Goal: Transaction & Acquisition: Purchase product/service

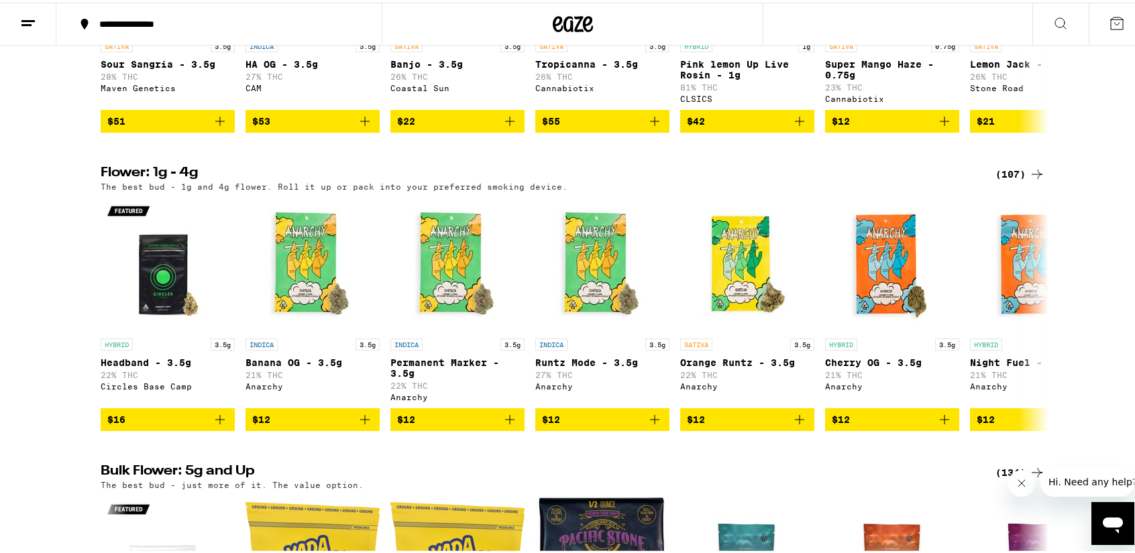
scroll to position [1566, 0]
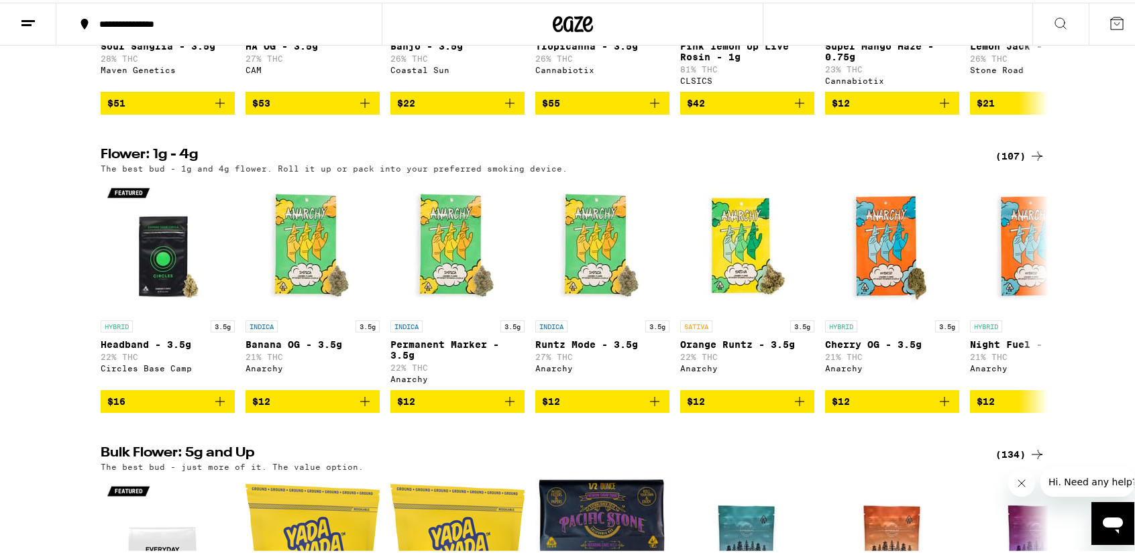
click at [1007, 162] on div "(107)" at bounding box center [1020, 154] width 50 height 16
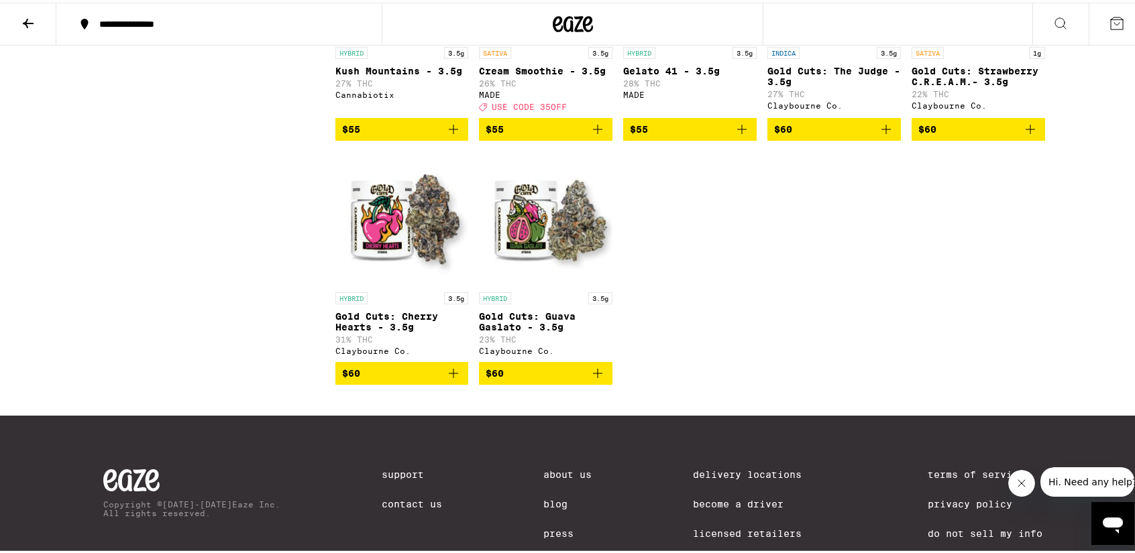
scroll to position [5211, 0]
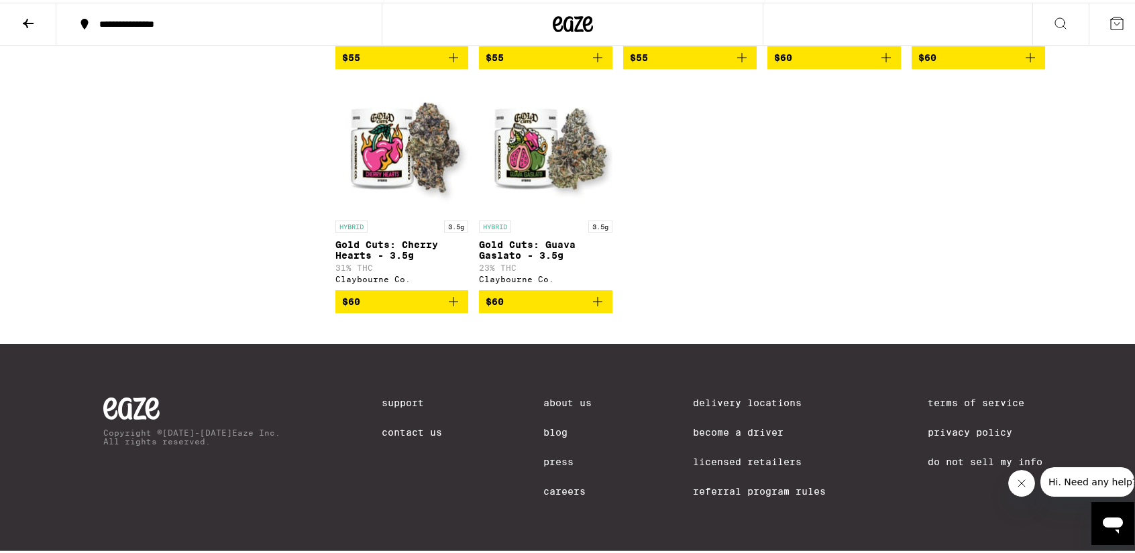
click at [596, 307] on icon "Add to bag" at bounding box center [598, 299] width 16 height 16
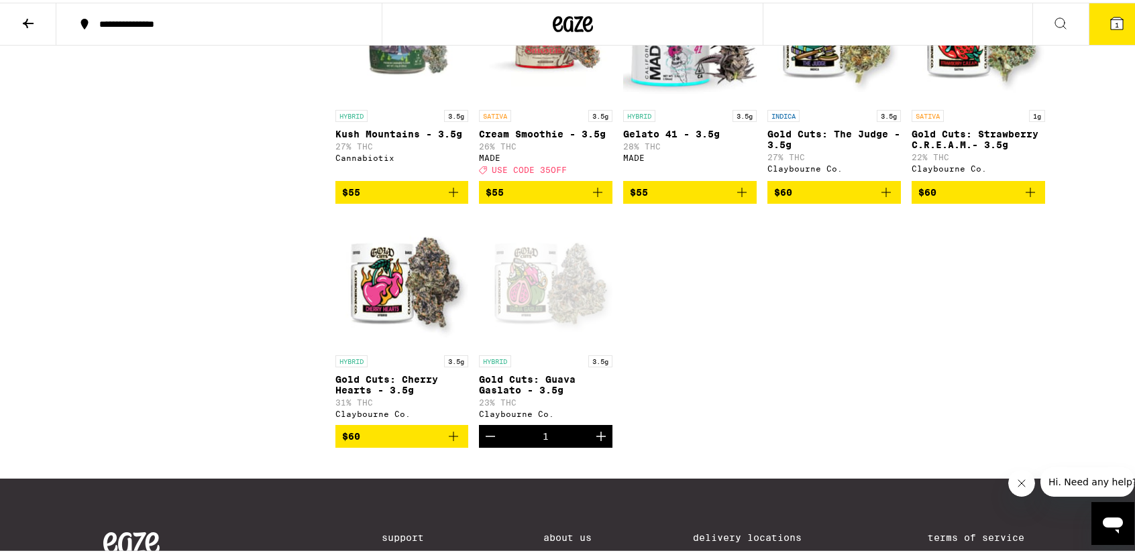
scroll to position [5058, 0]
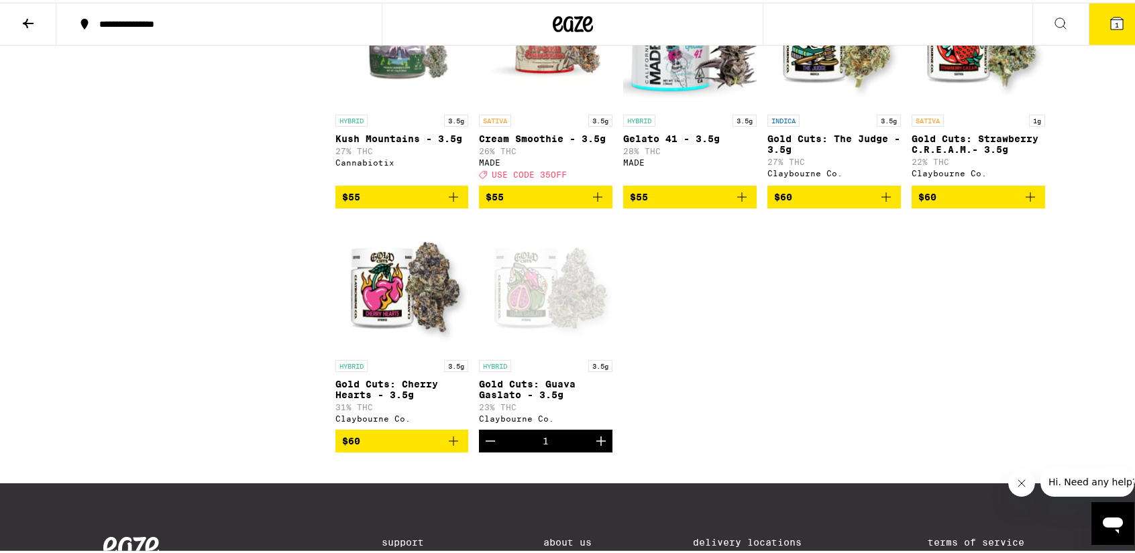
click at [971, 105] on img "Open page for Gold Cuts: Strawberry C.R.E.A.M.- 3.5g from Claybourne Co." at bounding box center [978, 38] width 133 height 134
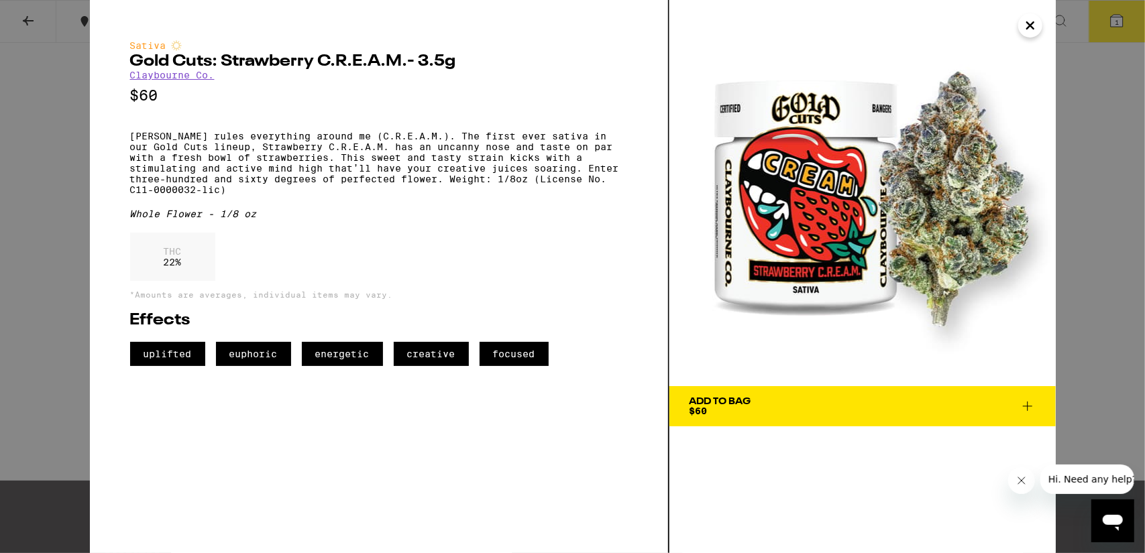
click at [1030, 21] on icon "Close" at bounding box center [1030, 25] width 16 height 20
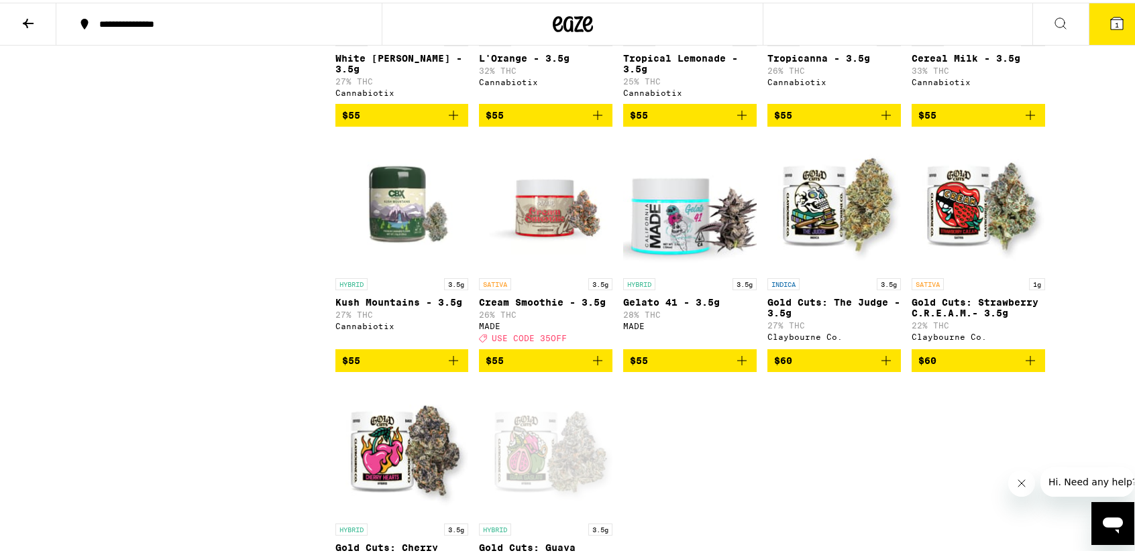
scroll to position [4859, 0]
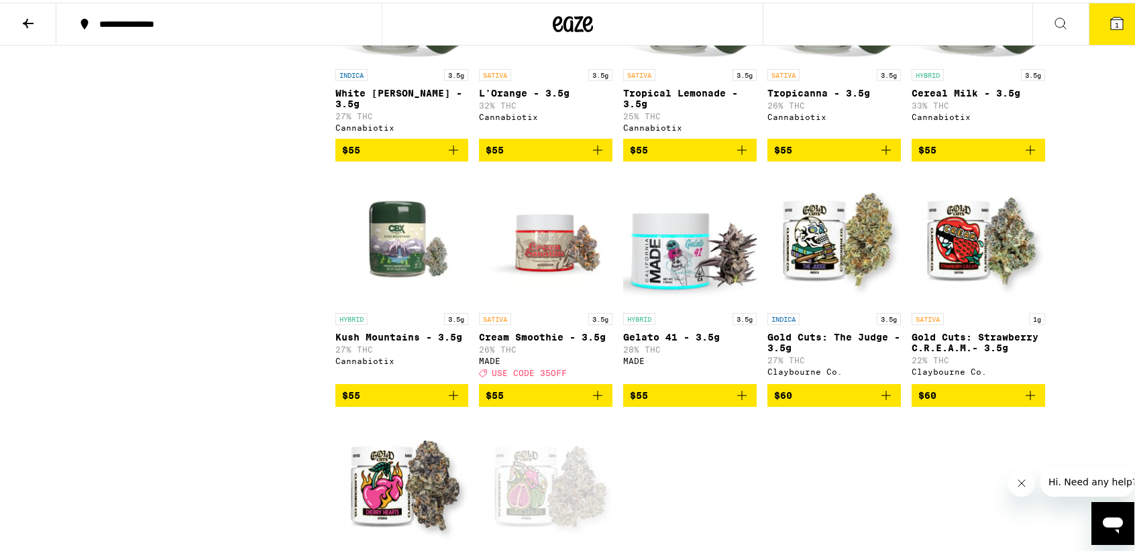
click at [881, 156] on icon "Add to bag" at bounding box center [886, 148] width 16 height 16
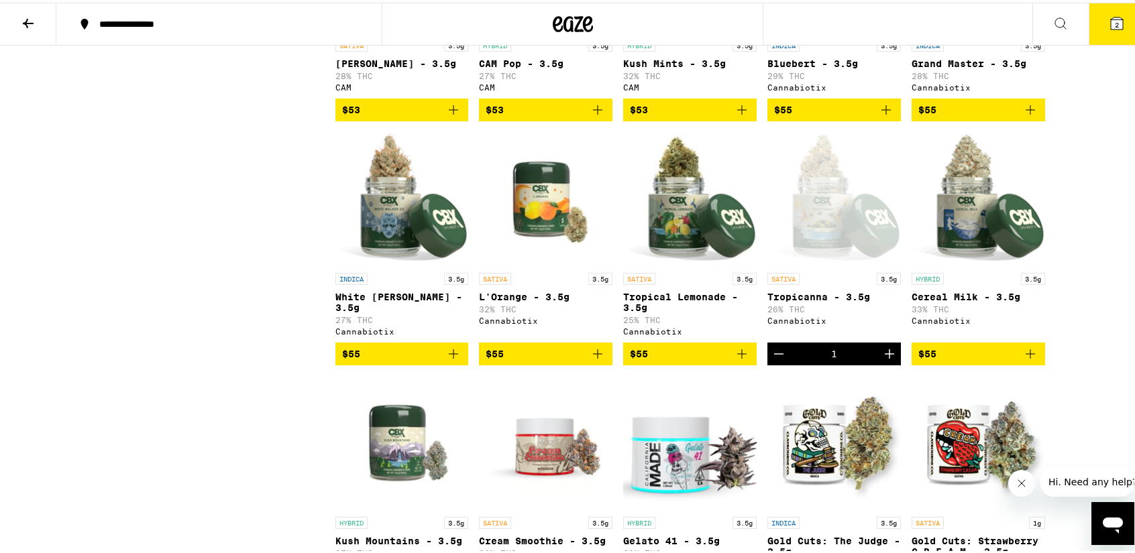
scroll to position [4651, 0]
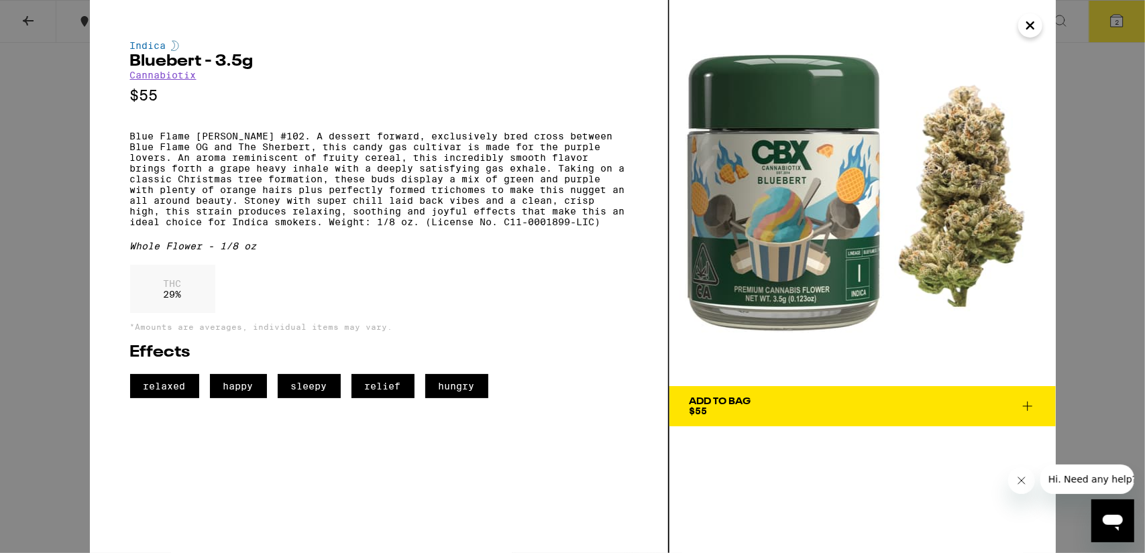
click at [1034, 25] on icon "Close" at bounding box center [1030, 25] width 16 height 20
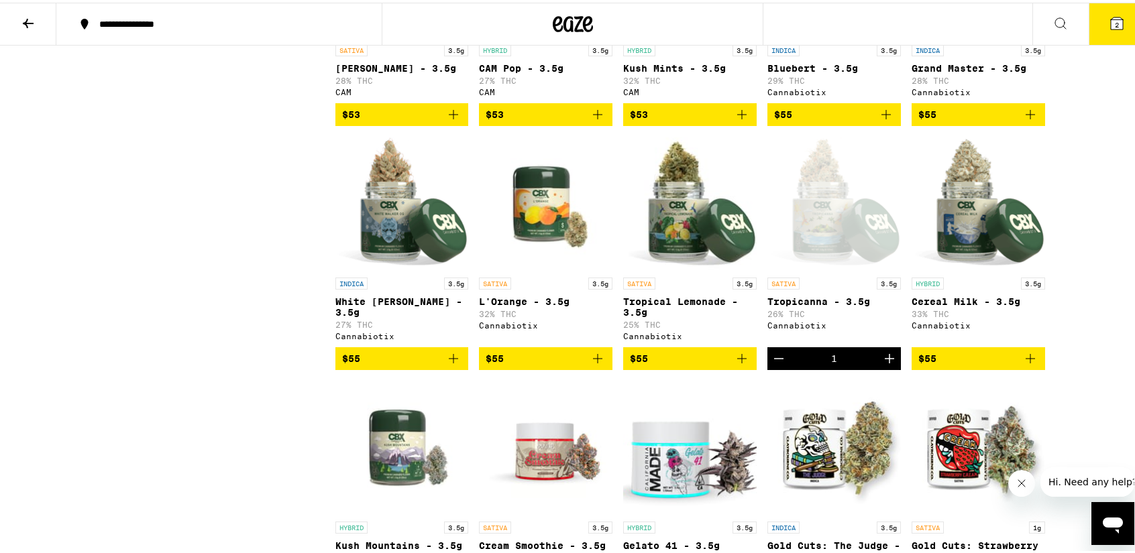
click at [881, 120] on icon "Add to bag" at bounding box center [886, 112] width 16 height 16
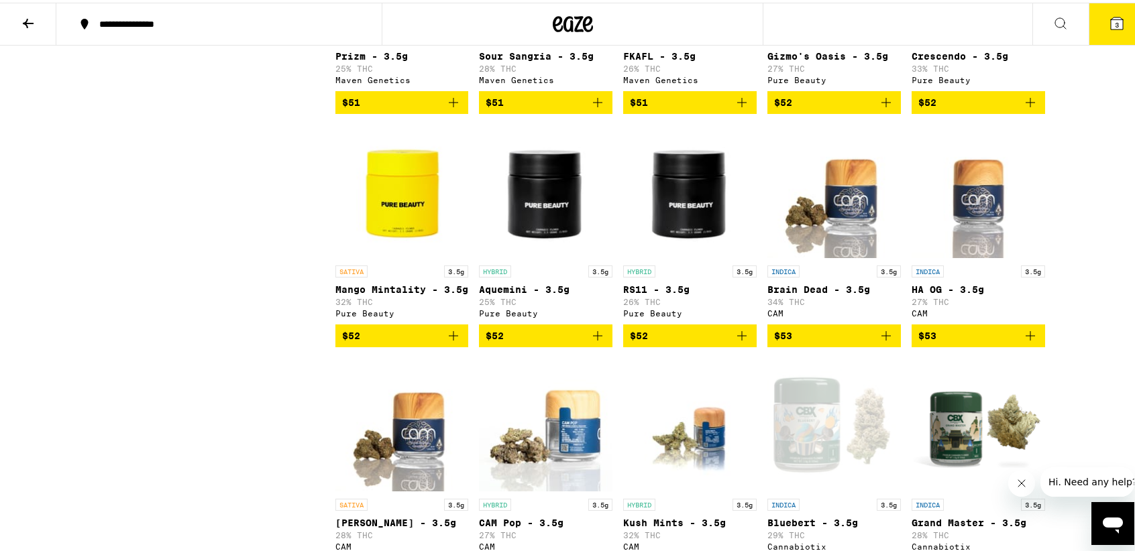
scroll to position [4136, 0]
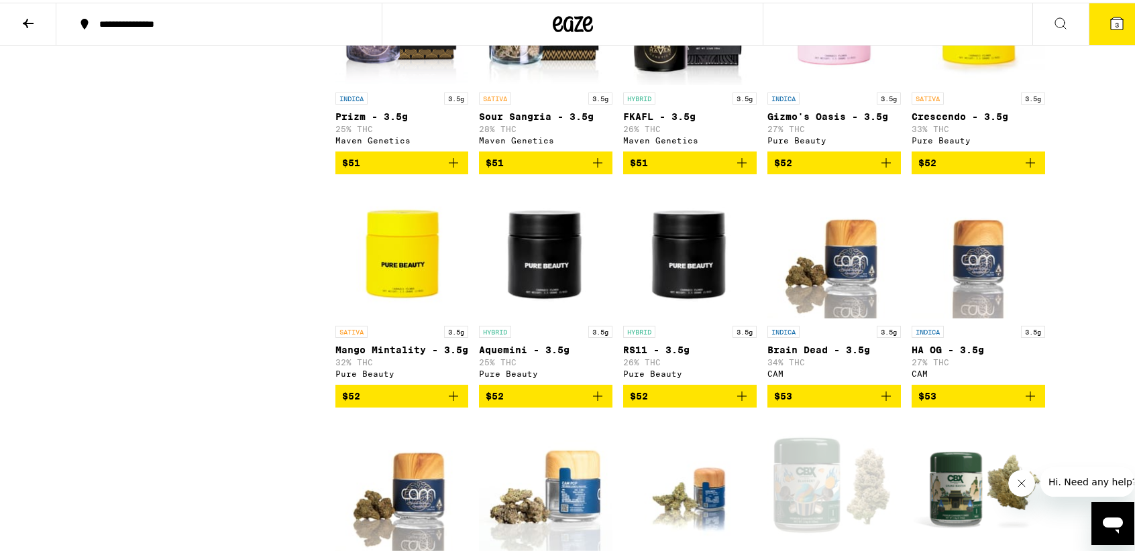
click at [975, 83] on img "Open page for Crescendo - 3.5g from Pure Beauty" at bounding box center [978, 16] width 133 height 134
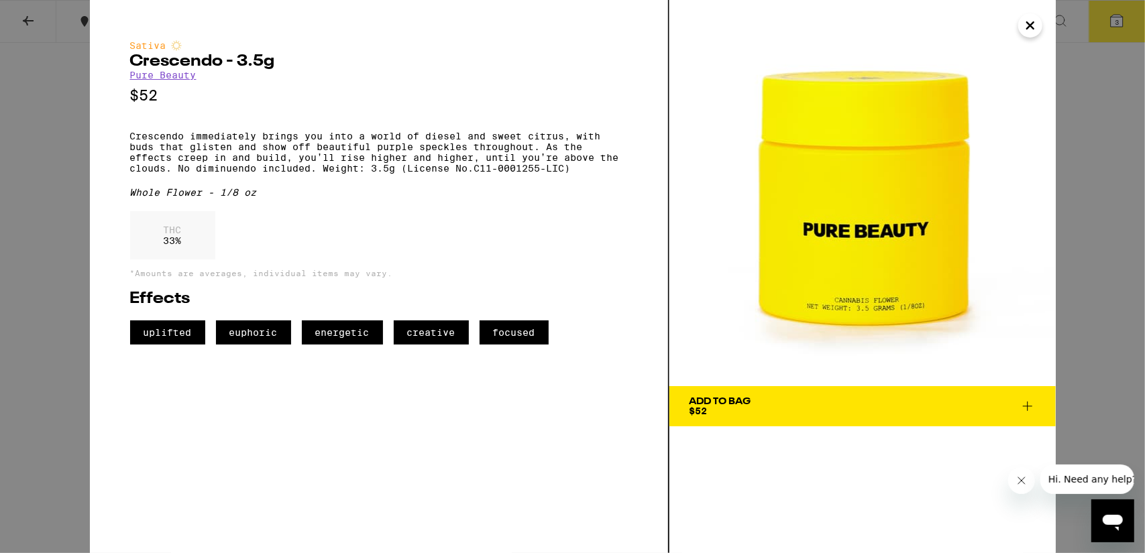
click at [1030, 28] on icon "Close" at bounding box center [1030, 25] width 16 height 20
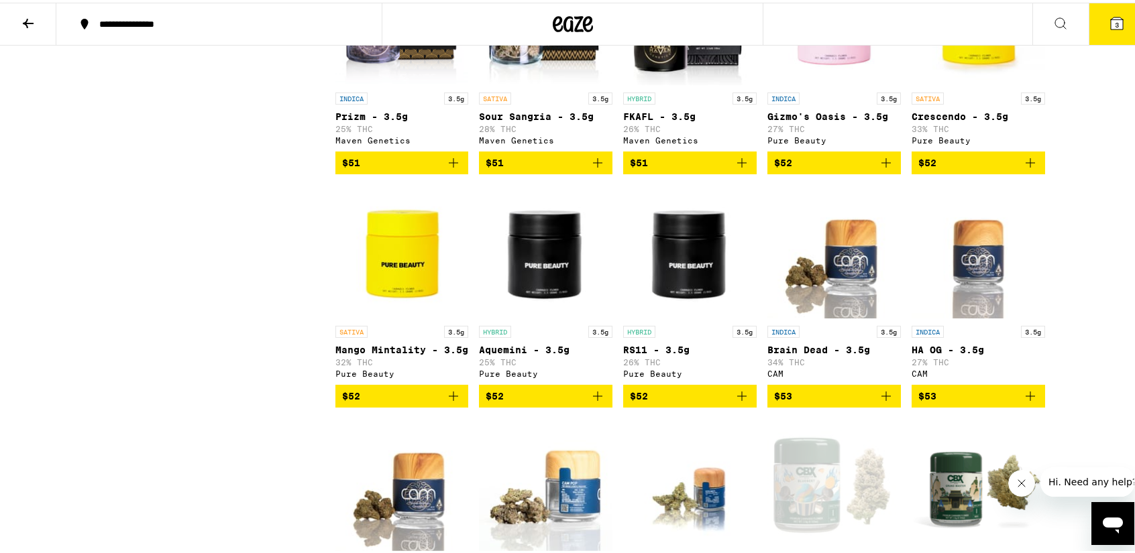
click at [1024, 168] on icon "Add to bag" at bounding box center [1030, 160] width 16 height 16
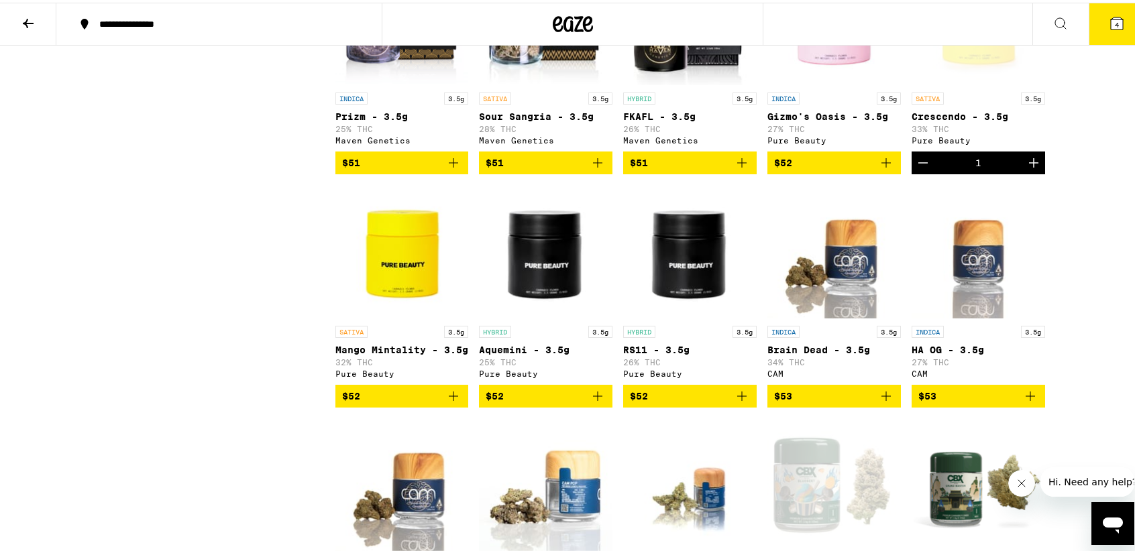
click at [683, 83] on img "Open page for FKAFL - 3.5g from Maven Genetics" at bounding box center [689, 16] width 133 height 134
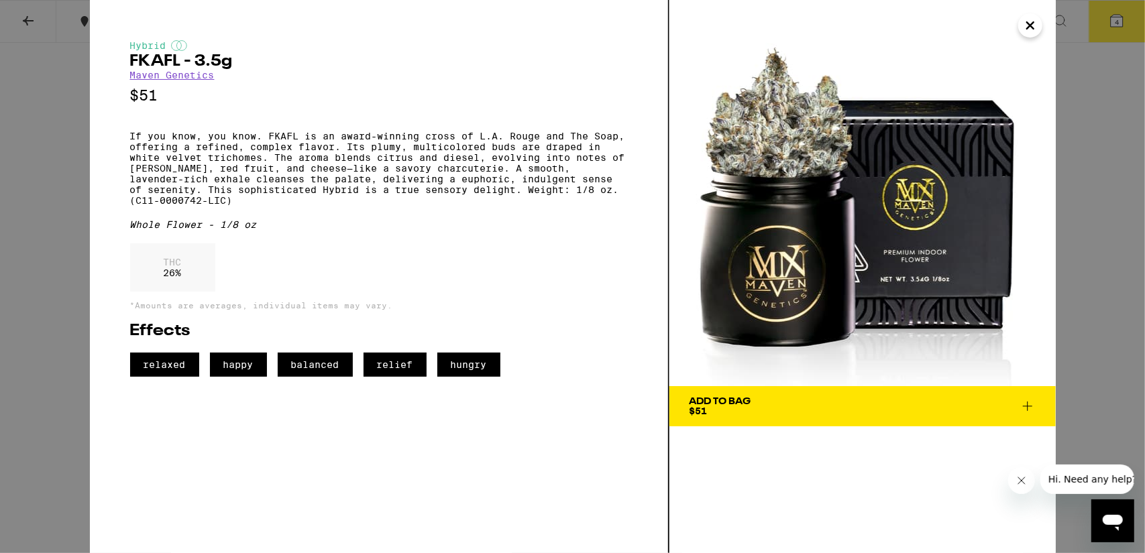
click at [1030, 31] on icon "Close" at bounding box center [1030, 25] width 16 height 20
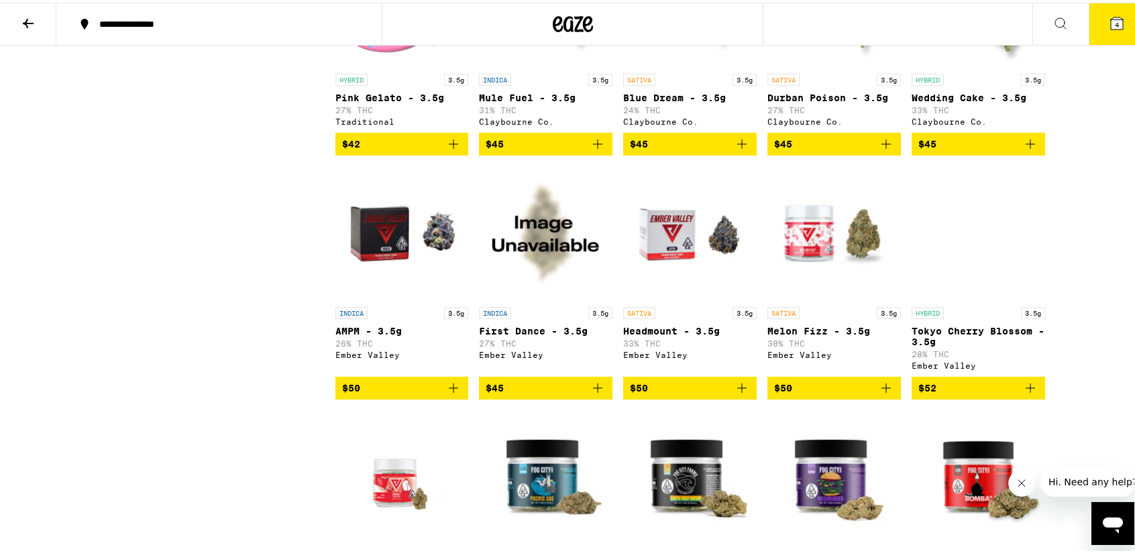
scroll to position [2706, 0]
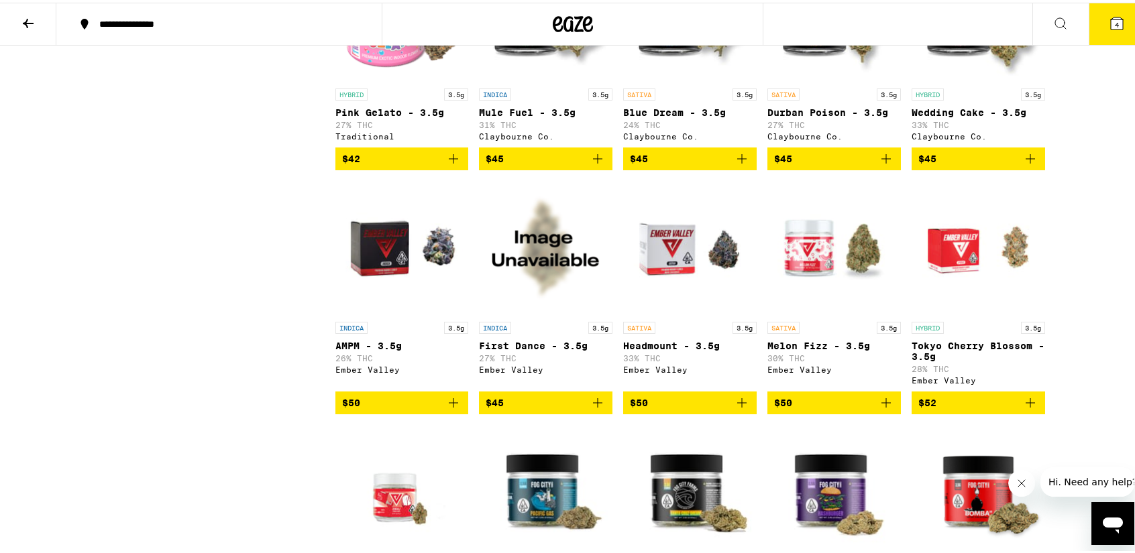
click at [664, 313] on img "Open page for Headmount - 3.5g from Ember Valley" at bounding box center [689, 245] width 133 height 134
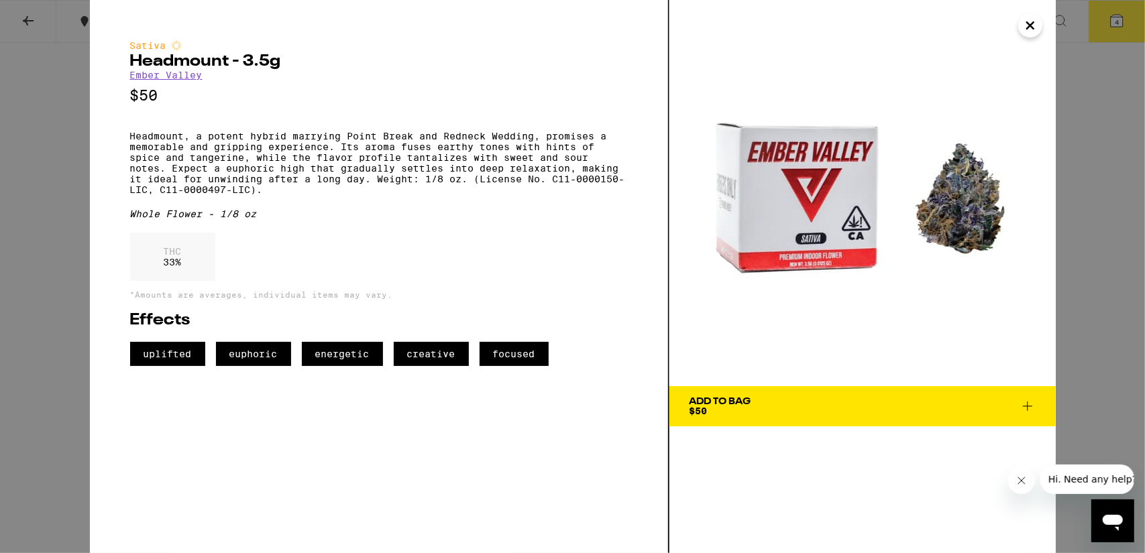
click at [1022, 24] on icon "Close" at bounding box center [1030, 25] width 16 height 20
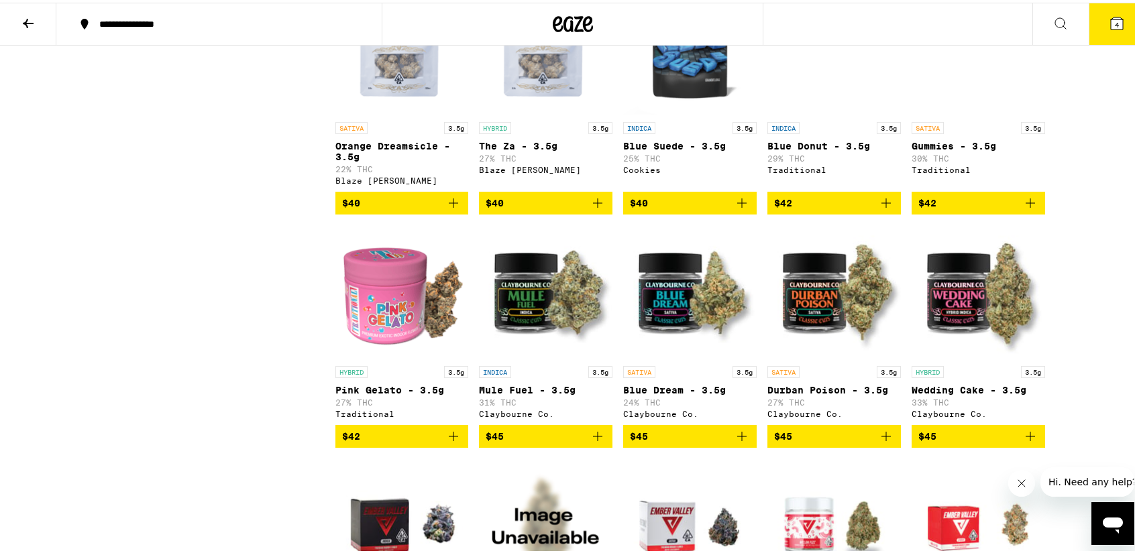
scroll to position [2494, 0]
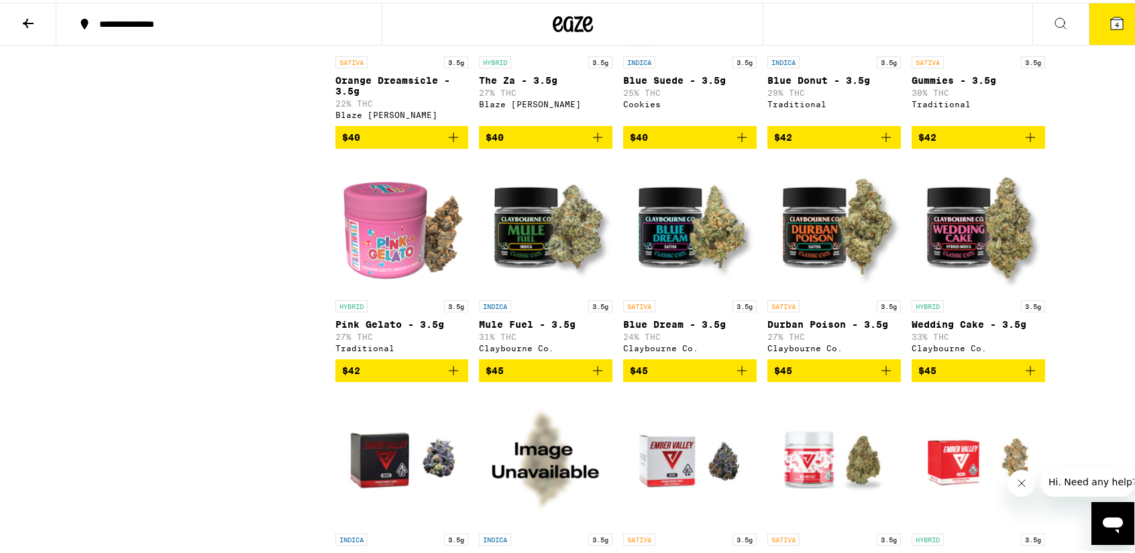
click at [740, 376] on icon "Add to bag" at bounding box center [742, 368] width 16 height 16
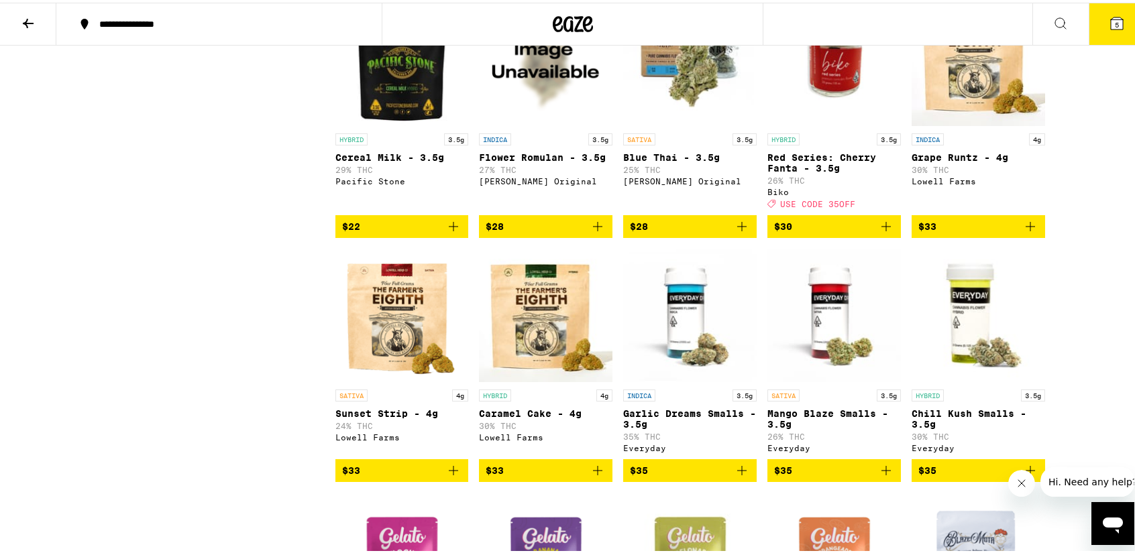
scroll to position [1587, 0]
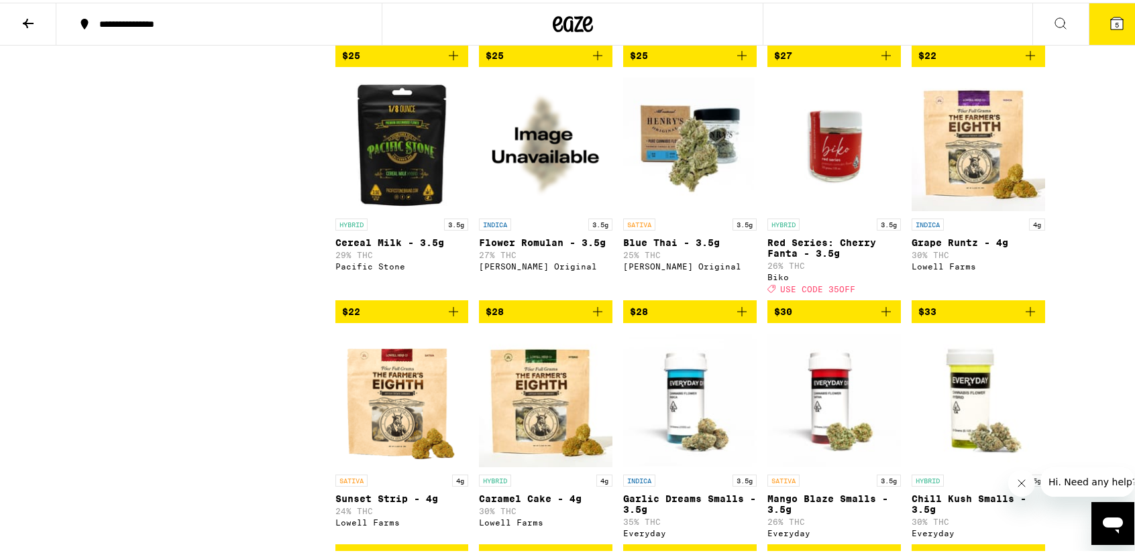
click at [681, 209] on img "Open page for Blue Thai - 3.5g from Henry's Original" at bounding box center [689, 142] width 133 height 134
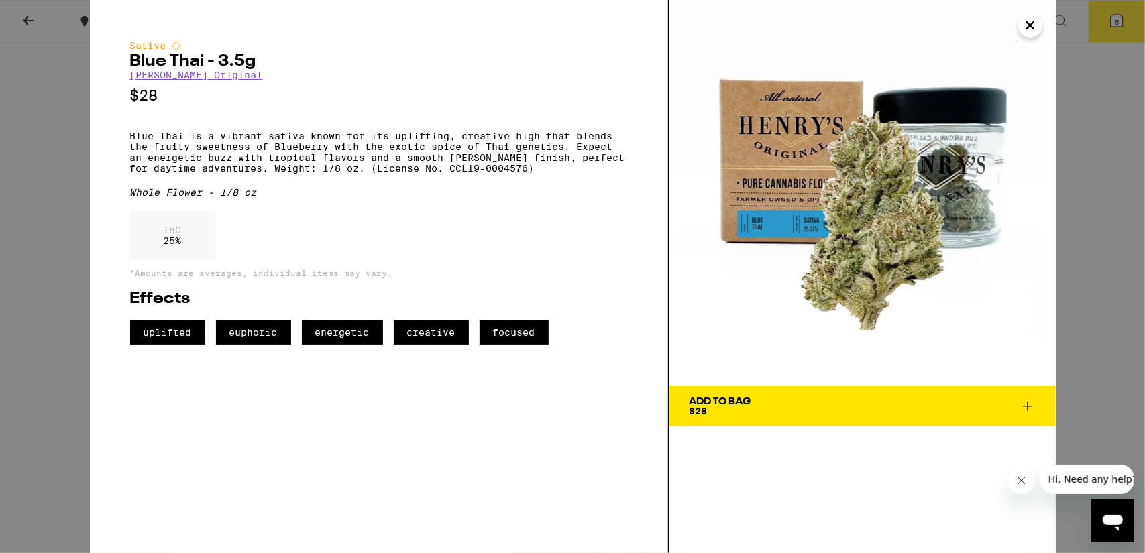
click at [1028, 398] on icon at bounding box center [1028, 406] width 16 height 16
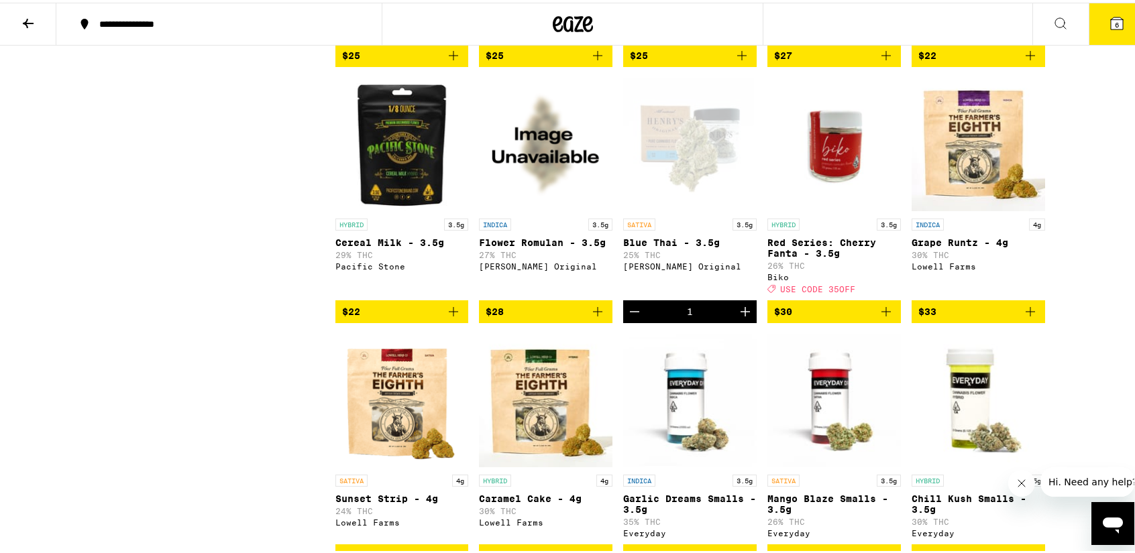
click at [740, 314] on icon "Increment" at bounding box center [744, 309] width 9 height 9
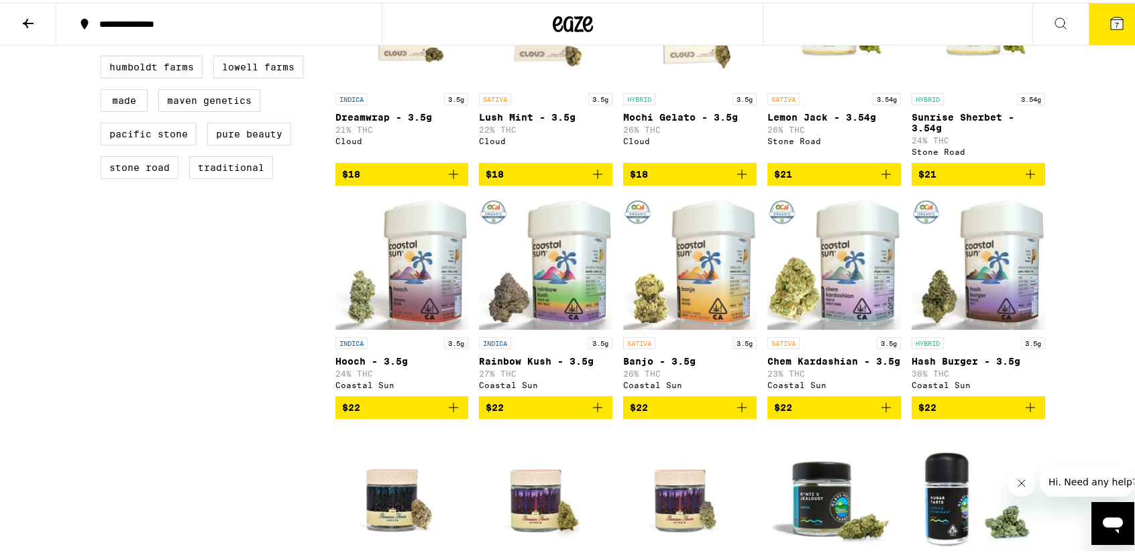
scroll to position [757, 0]
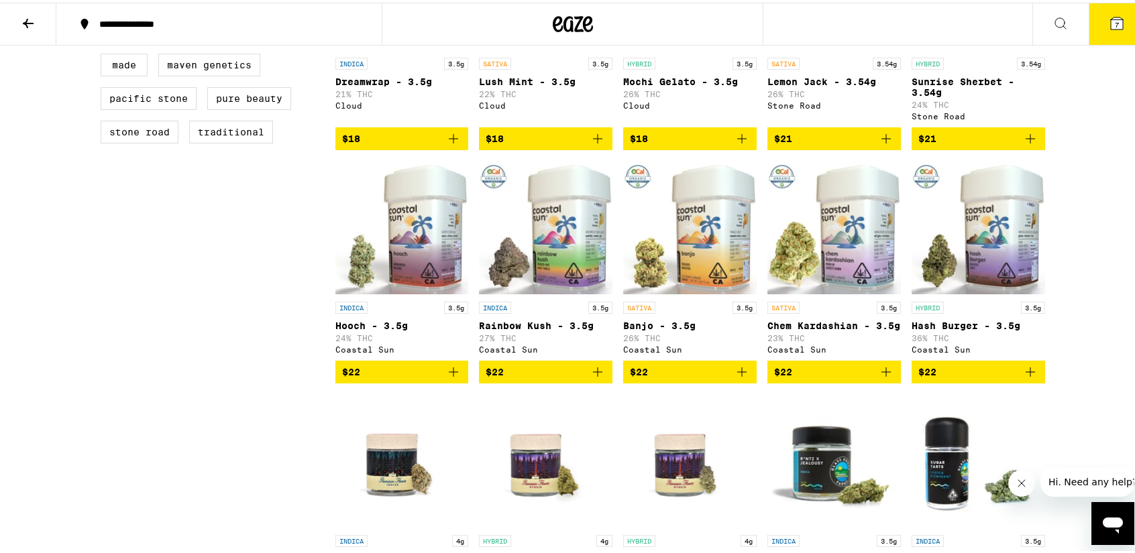
click at [738, 378] on icon "Add to bag" at bounding box center [742, 370] width 16 height 16
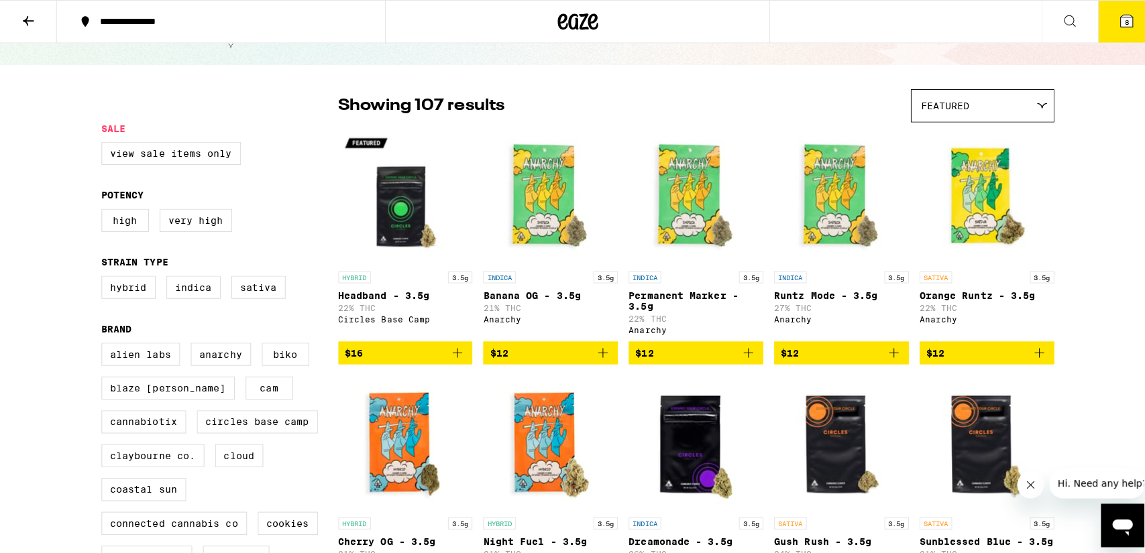
scroll to position [152, 0]
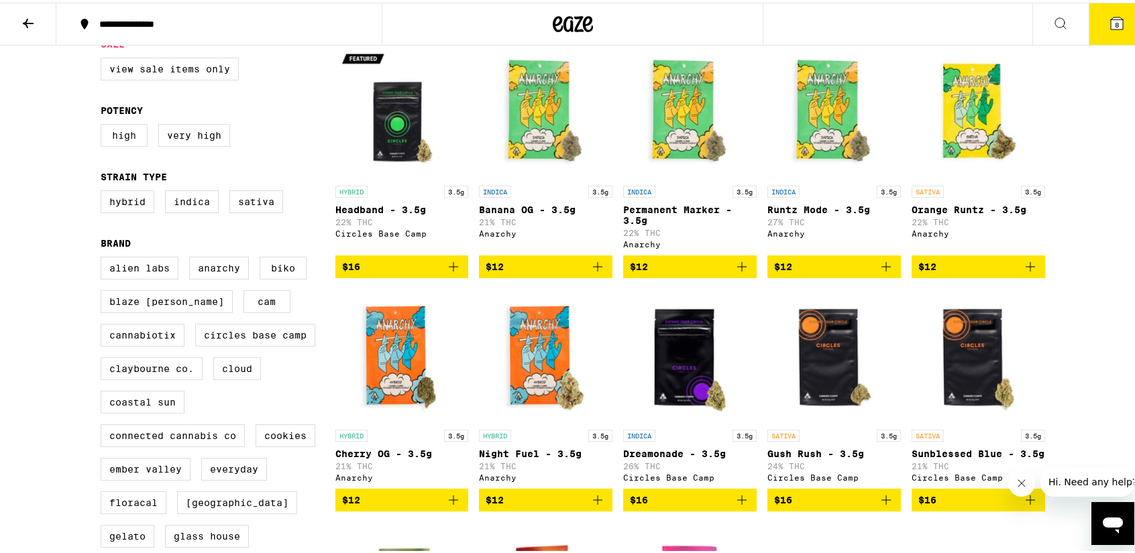
click at [1109, 27] on icon at bounding box center [1117, 21] width 16 height 16
